Goal: Task Accomplishment & Management: Use online tool/utility

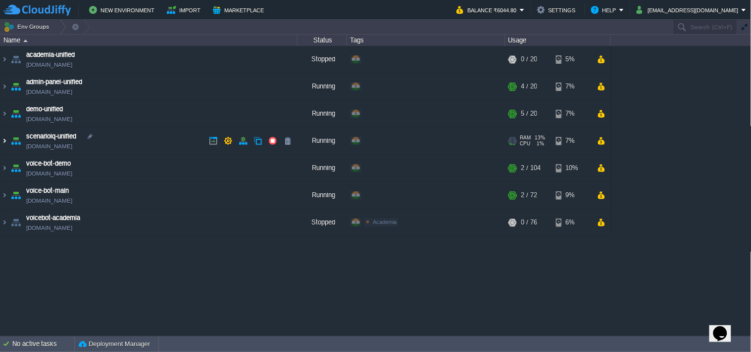
click at [5, 141] on img at bounding box center [4, 141] width 8 height 27
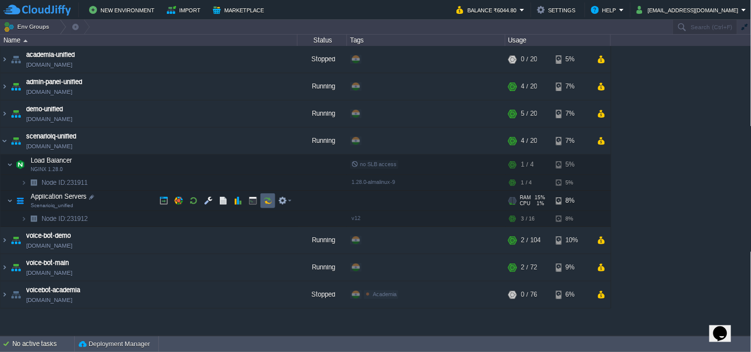
click at [269, 201] on button "button" at bounding box center [267, 200] width 9 height 9
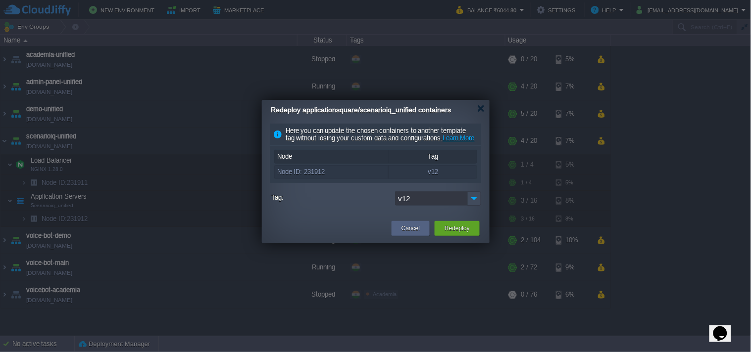
click at [466, 204] on input "v12" at bounding box center [431, 198] width 72 height 14
click at [470, 205] on img at bounding box center [474, 198] width 14 height 14
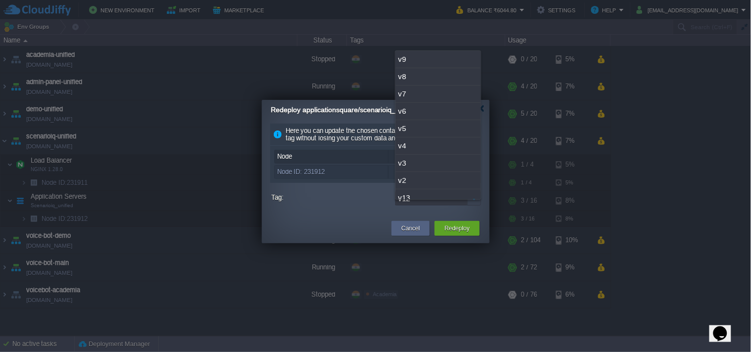
scroll to position [25, 0]
click at [435, 171] on div "v13" at bounding box center [437, 172] width 85 height 17
type input "v13"
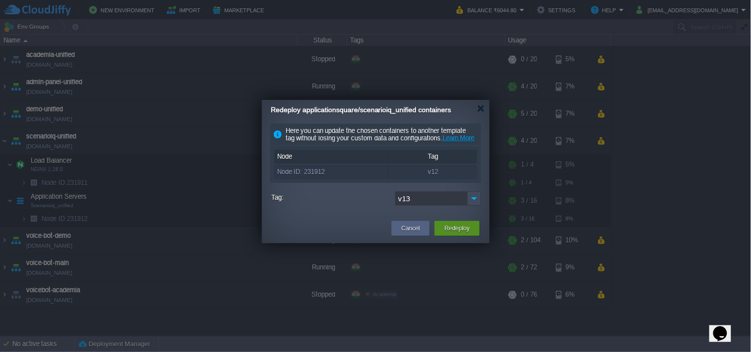
click at [464, 234] on button "Redeploy" at bounding box center [456, 229] width 25 height 10
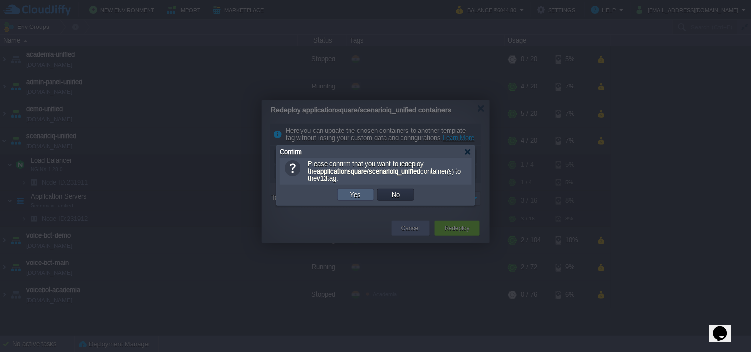
click at [358, 199] on button "Yes" at bounding box center [355, 195] width 17 height 9
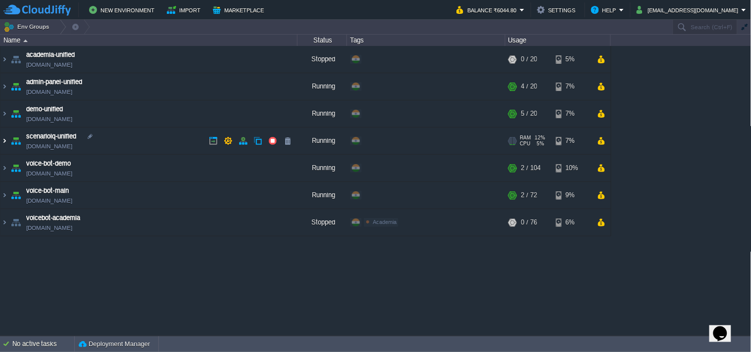
click at [2, 143] on img at bounding box center [4, 141] width 8 height 27
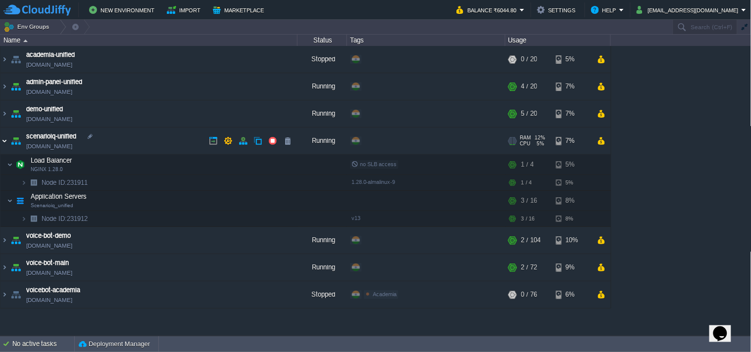
click at [2, 143] on img at bounding box center [4, 141] width 8 height 27
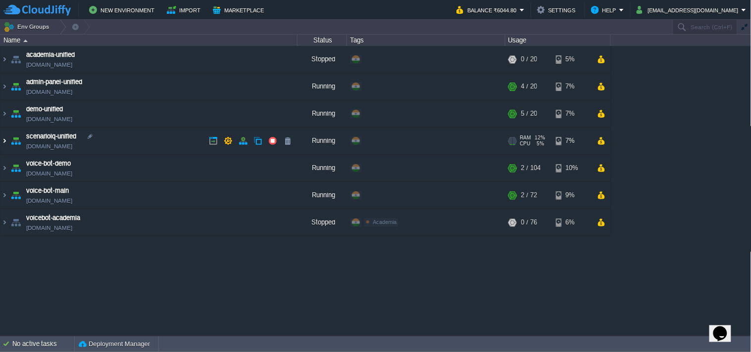
click at [2, 143] on img at bounding box center [4, 141] width 8 height 27
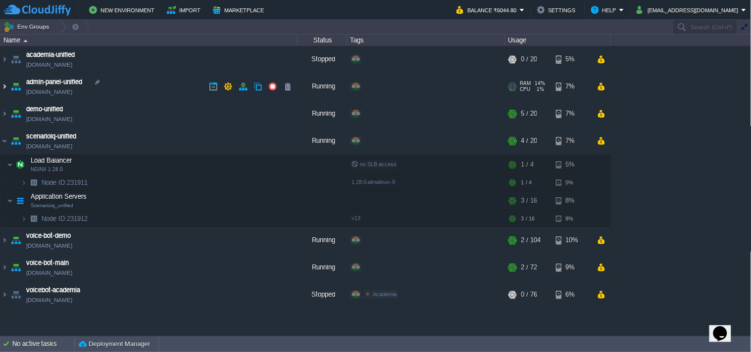
click at [2, 80] on img at bounding box center [4, 86] width 8 height 27
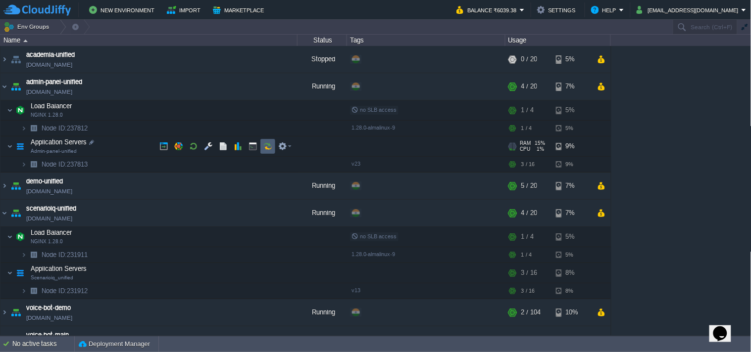
click at [274, 151] on td at bounding box center [267, 146] width 15 height 15
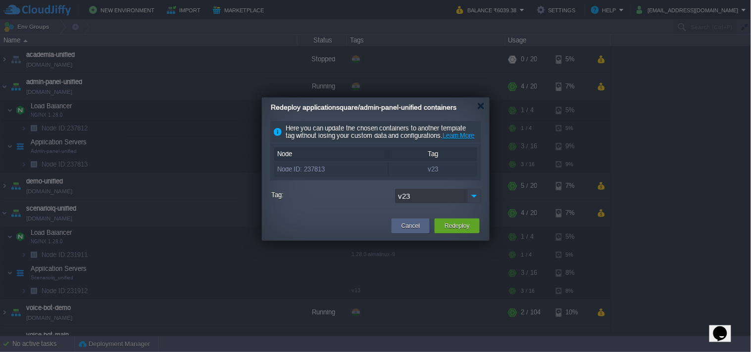
click at [476, 203] on img at bounding box center [474, 196] width 14 height 14
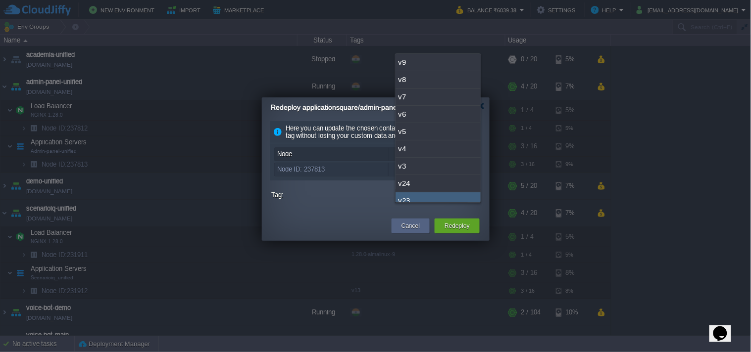
scroll to position [7, 0]
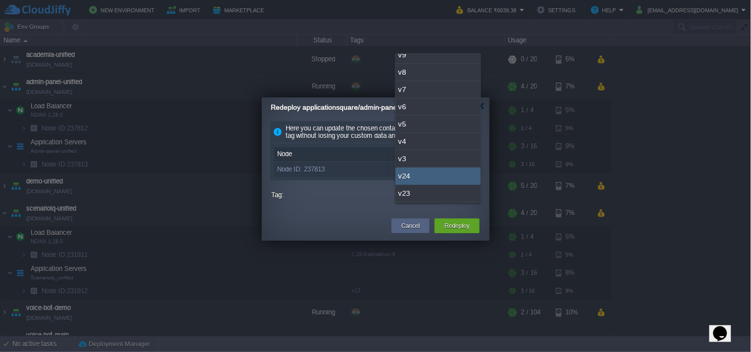
click at [428, 172] on div "v24" at bounding box center [437, 176] width 85 height 17
type input "v24"
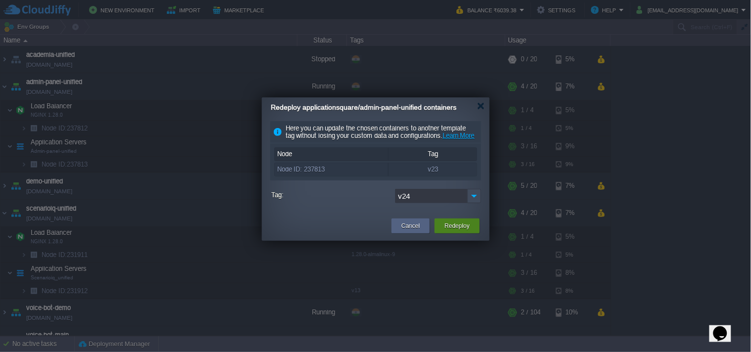
click at [457, 231] on button "Redeploy" at bounding box center [456, 226] width 25 height 10
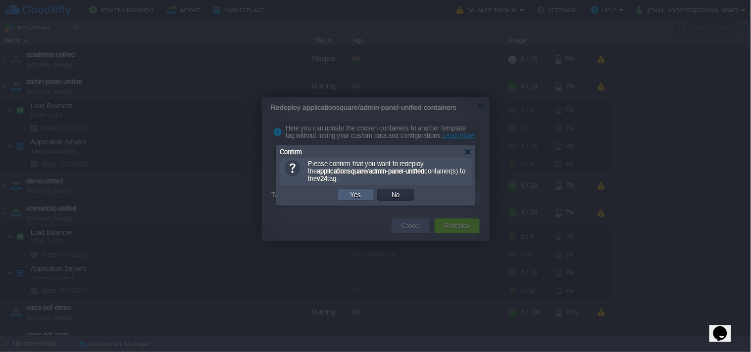
click at [344, 196] on td "Yes" at bounding box center [355, 195] width 37 height 12
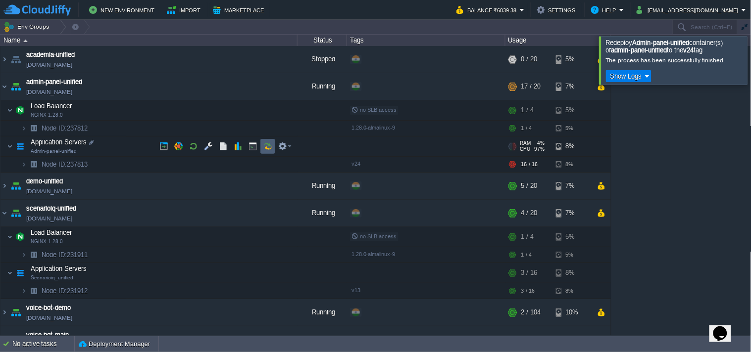
click at [264, 147] on button "button" at bounding box center [267, 146] width 9 height 9
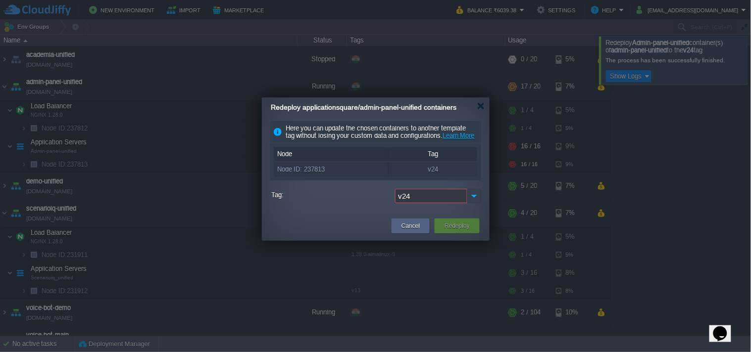
click at [480, 203] on img at bounding box center [474, 196] width 14 height 14
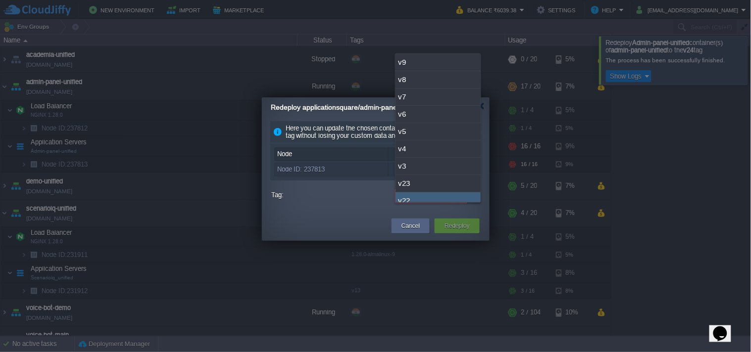
click at [400, 208] on form "Tag: v24 Keep volumes data: ON Simultaneous deployment Sequential deployment wi…" at bounding box center [375, 198] width 211 height 19
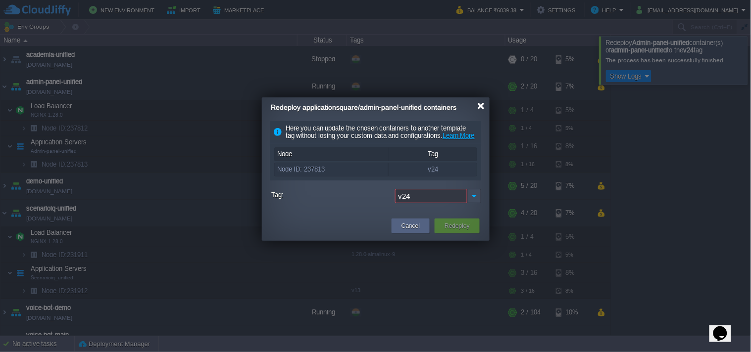
click at [478, 104] on div at bounding box center [480, 105] width 7 height 7
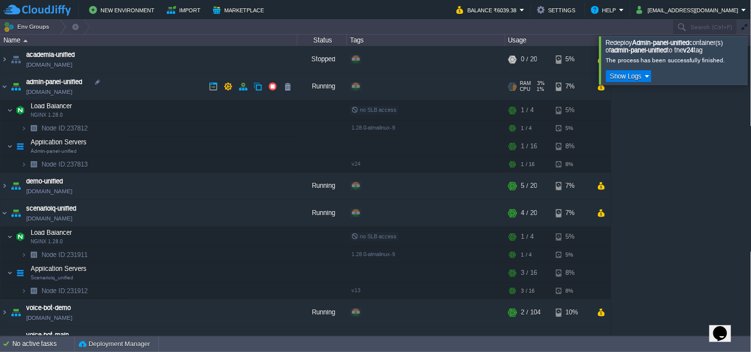
click at [111, 97] on td "admin-panel-unified [DOMAIN_NAME]" at bounding box center [148, 86] width 297 height 27
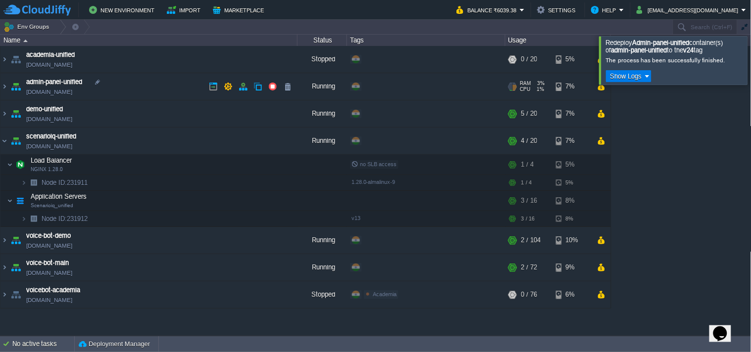
click at [111, 97] on td "admin-panel-unified [DOMAIN_NAME]" at bounding box center [148, 86] width 297 height 27
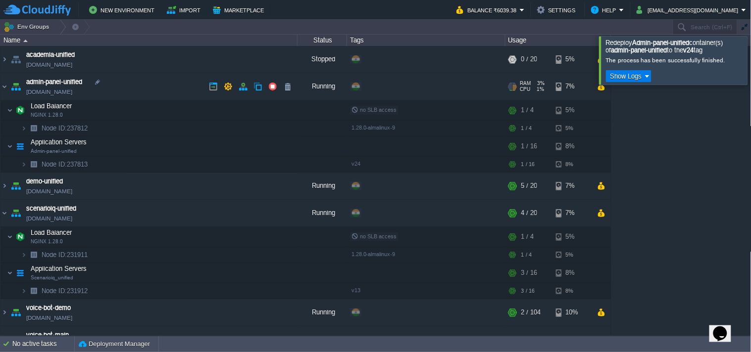
click at [107, 97] on td "admin-panel-unified [DOMAIN_NAME]" at bounding box center [148, 86] width 297 height 27
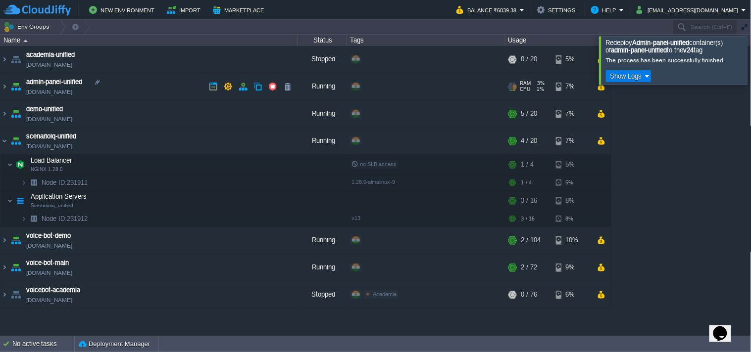
click at [72, 91] on link "[DOMAIN_NAME]" at bounding box center [49, 92] width 46 height 10
click at [2, 136] on img at bounding box center [4, 141] width 8 height 27
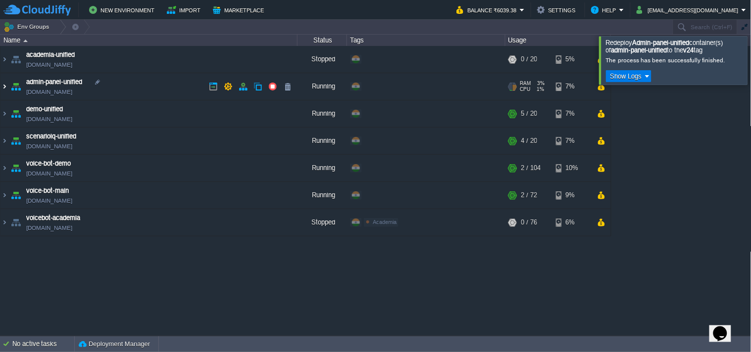
click at [2, 87] on img at bounding box center [4, 86] width 8 height 27
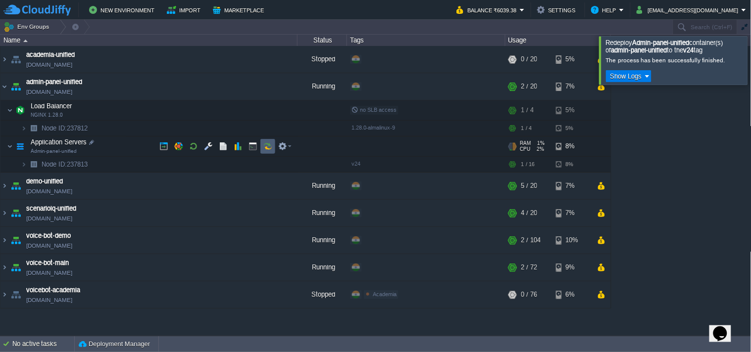
click at [263, 151] on button "button" at bounding box center [267, 146] width 9 height 9
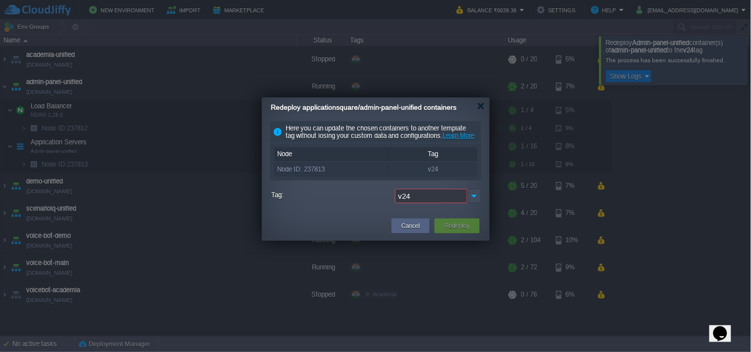
click at [423, 203] on input "v24" at bounding box center [431, 196] width 72 height 14
type input "v23"
click at [418, 221] on div "v23" at bounding box center [437, 226] width 85 height 17
click at [446, 231] on button "Redeploy" at bounding box center [456, 226] width 25 height 10
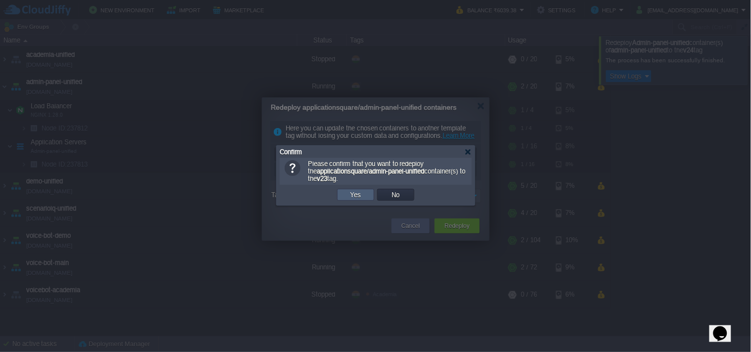
click at [368, 199] on td "Yes" at bounding box center [355, 195] width 37 height 12
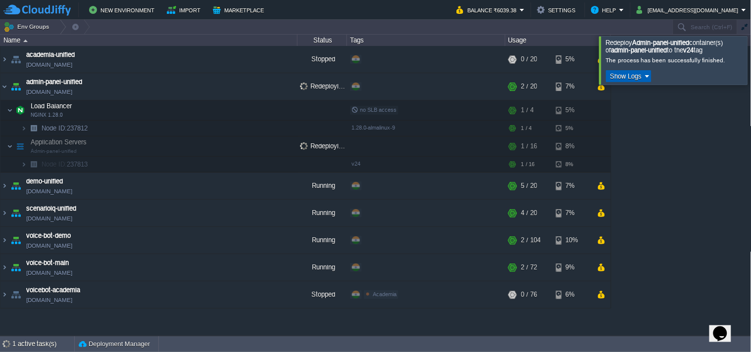
click at [642, 75] on button "Show Logs" at bounding box center [626, 76] width 38 height 9
click at [72, 92] on link "[DOMAIN_NAME]" at bounding box center [49, 92] width 46 height 10
click at [72, 91] on link "[DOMAIN_NAME]" at bounding box center [49, 92] width 46 height 10
